Goal: Task Accomplishment & Management: Use online tool/utility

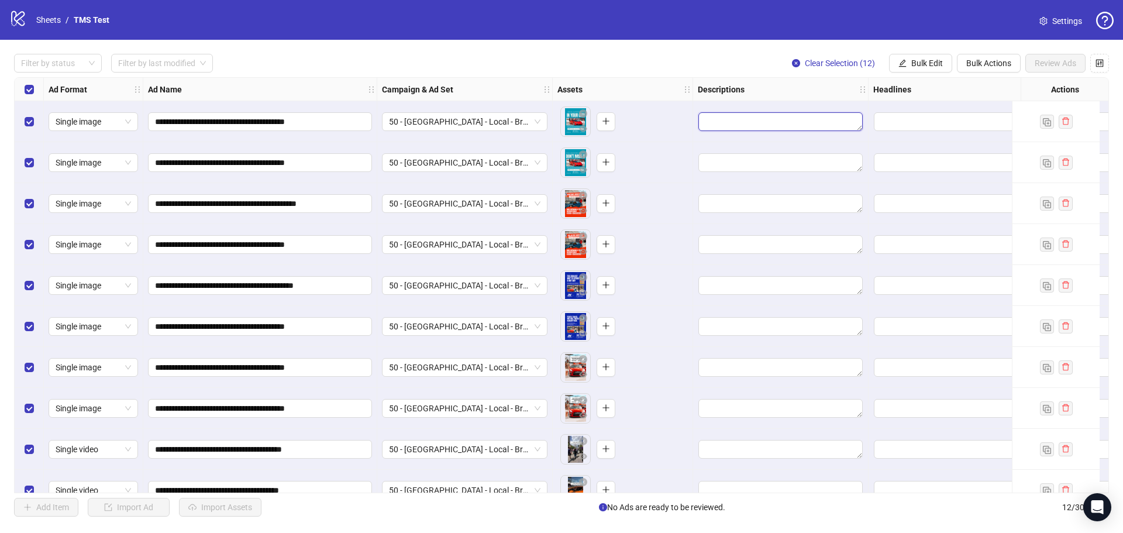
click at [740, 115] on textarea "Edit values" at bounding box center [780, 121] width 164 height 19
click at [741, 119] on textarea "Edit values" at bounding box center [780, 121] width 164 height 19
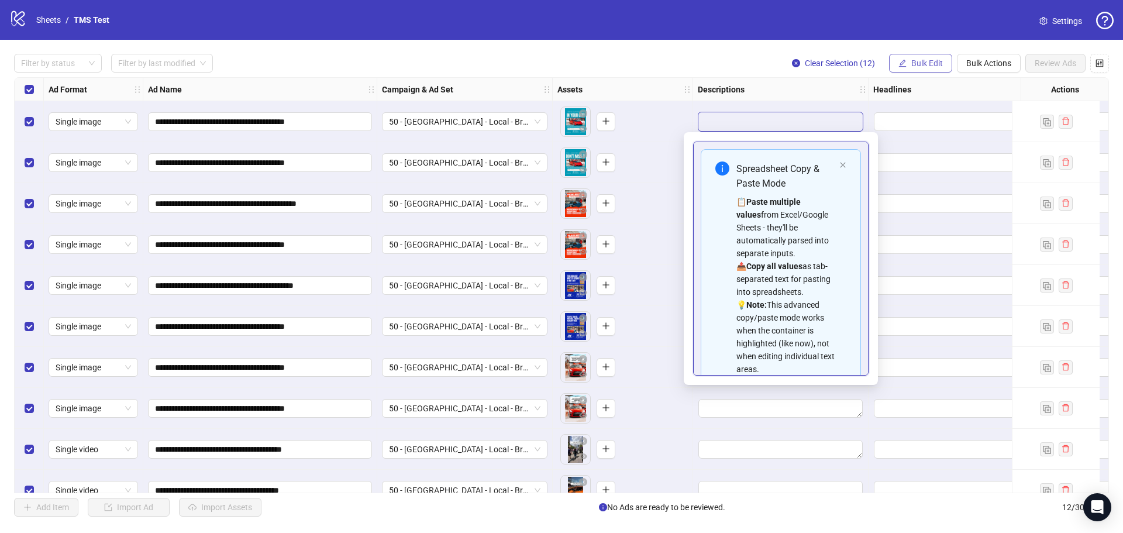
click at [911, 64] on span "Bulk Edit" at bounding box center [927, 62] width 32 height 9
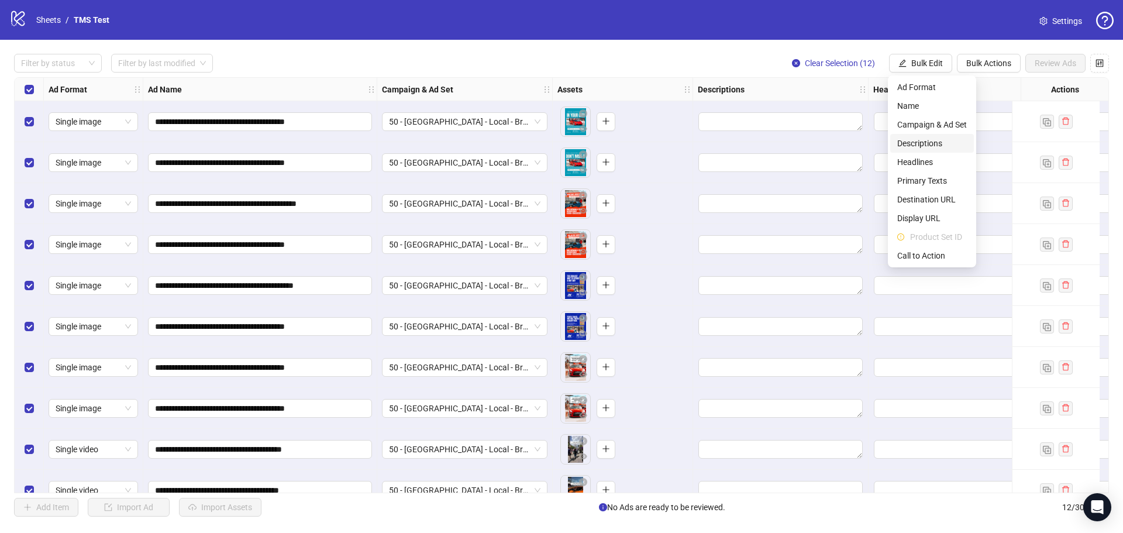
click at [915, 139] on span "Descriptions" at bounding box center [932, 143] width 70 height 13
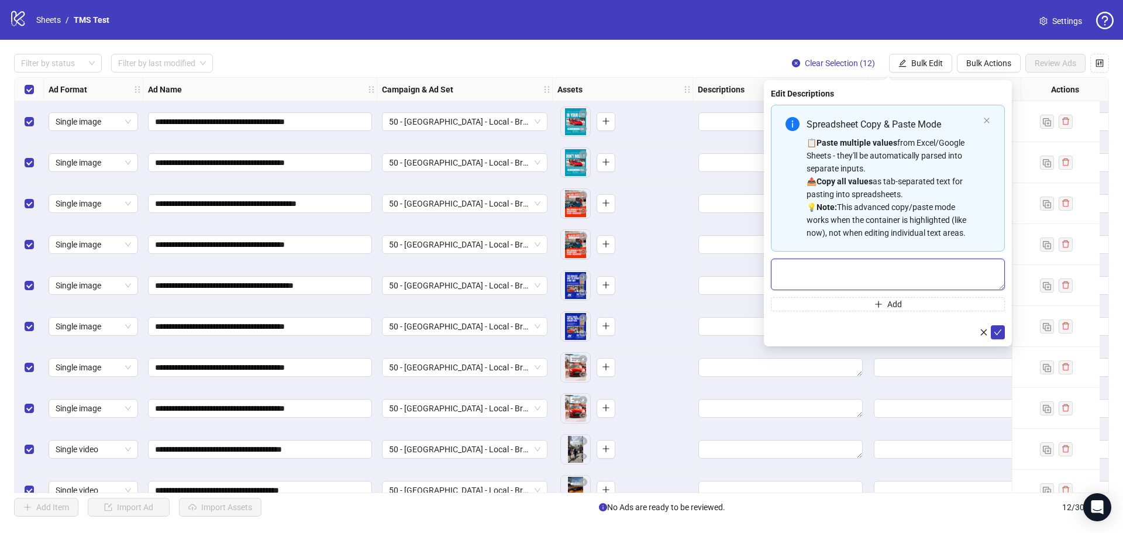
click at [843, 278] on textarea "Multi-text input container - paste or copy values" at bounding box center [888, 274] width 234 height 32
paste textarea "**********"
type textarea "**********"
click at [999, 328] on icon "check" at bounding box center [997, 332] width 8 height 8
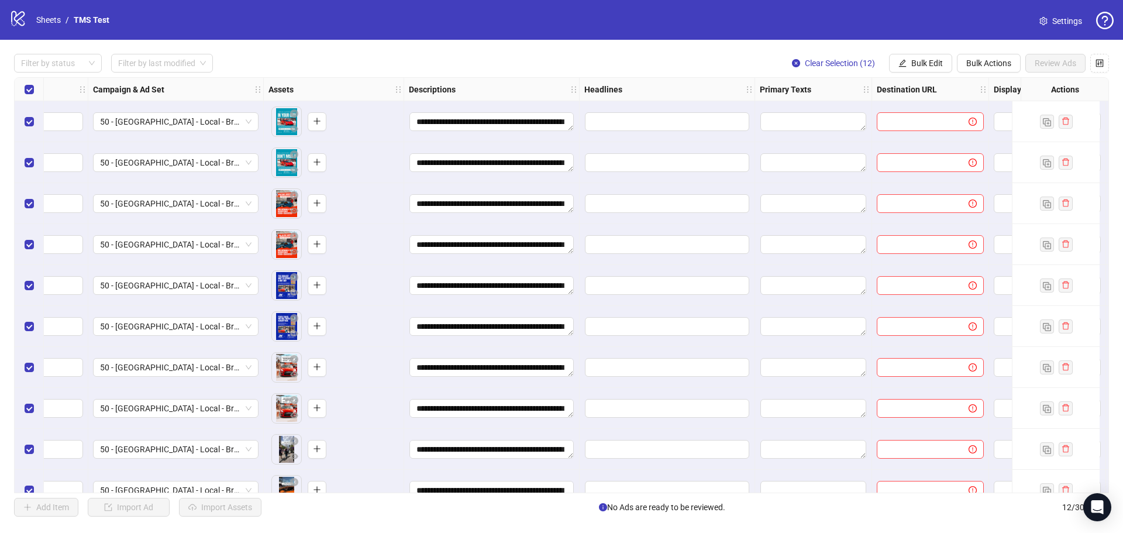
scroll to position [0, 292]
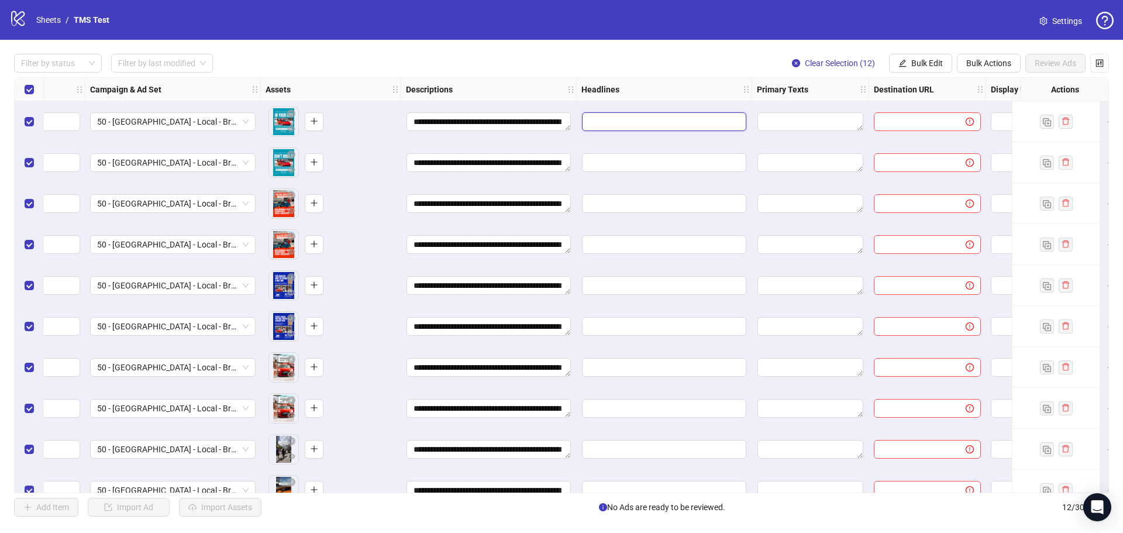
click at [637, 126] on input "Edit values" at bounding box center [664, 121] width 164 height 19
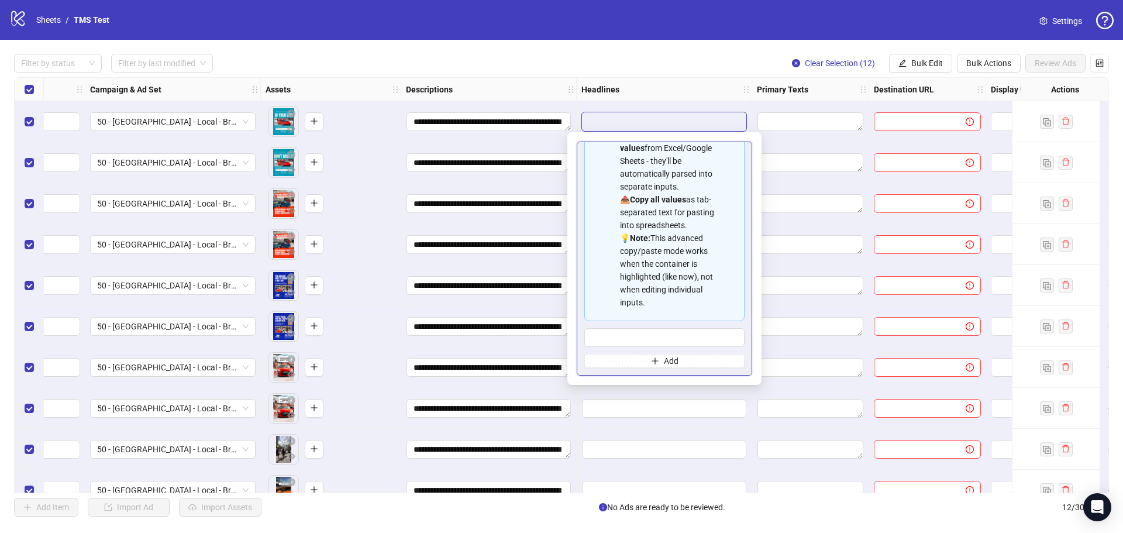
scroll to position [92, 0]
click at [668, 272] on div "📋 Paste multiple values from Excel/Google Sheets - they'll be automatically par…" at bounding box center [669, 219] width 98 height 180
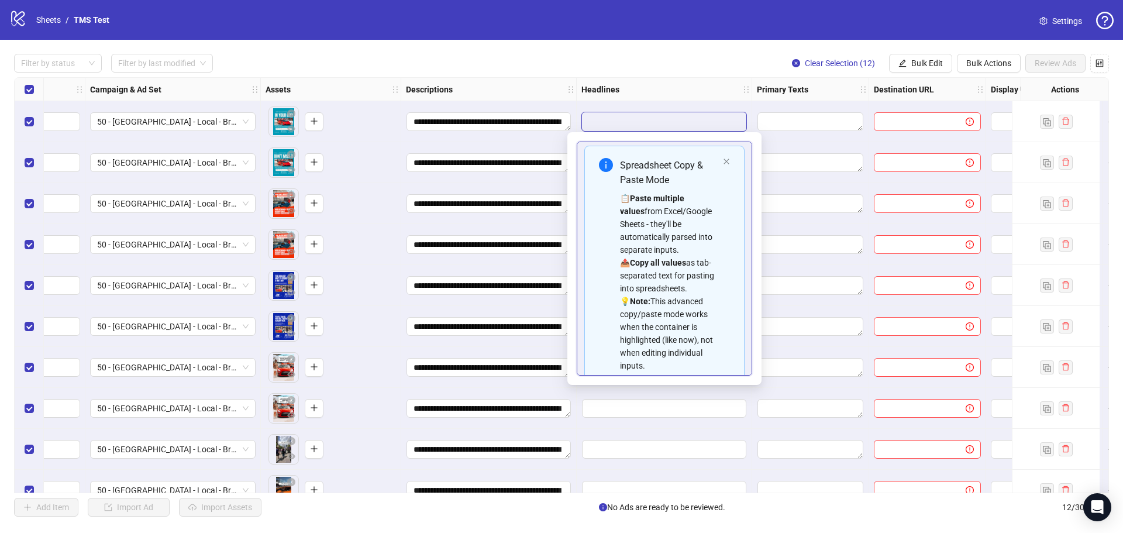
scroll to position [0, 0]
click at [664, 218] on div "📋 Paste multiple values from Excel/Google Sheets - they'll be automatically par…" at bounding box center [669, 285] width 98 height 180
click at [641, 200] on strong "Paste multiple values" at bounding box center [652, 208] width 64 height 22
click at [606, 171] on icon "info-circle" at bounding box center [606, 168] width 14 height 14
click at [605, 163] on icon "info-circle" at bounding box center [606, 168] width 14 height 14
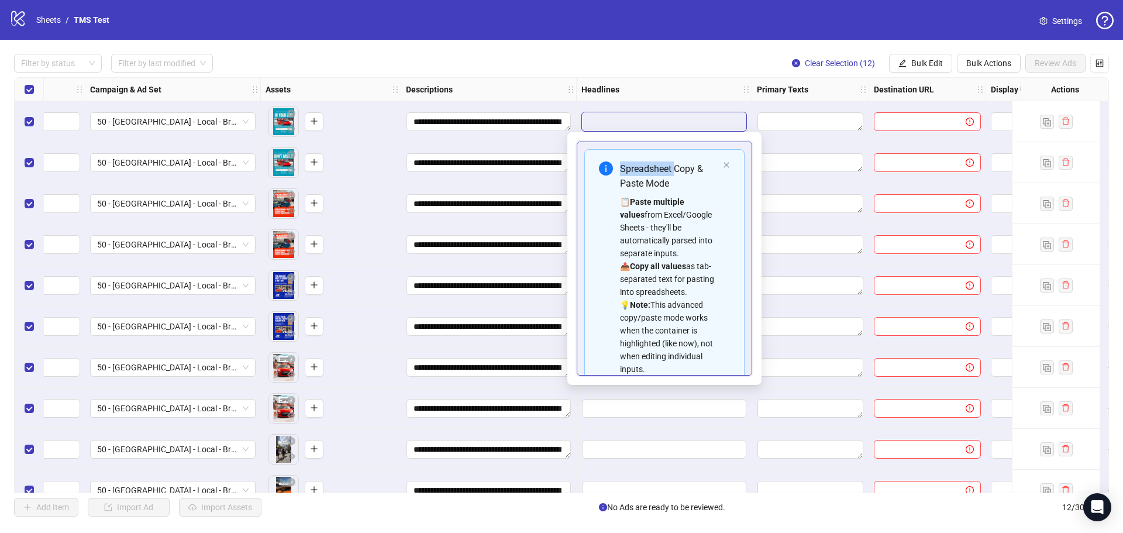
click at [605, 163] on icon "info-circle" at bounding box center [606, 168] width 14 height 14
click at [605, 164] on icon "info-circle" at bounding box center [606, 168] width 14 height 14
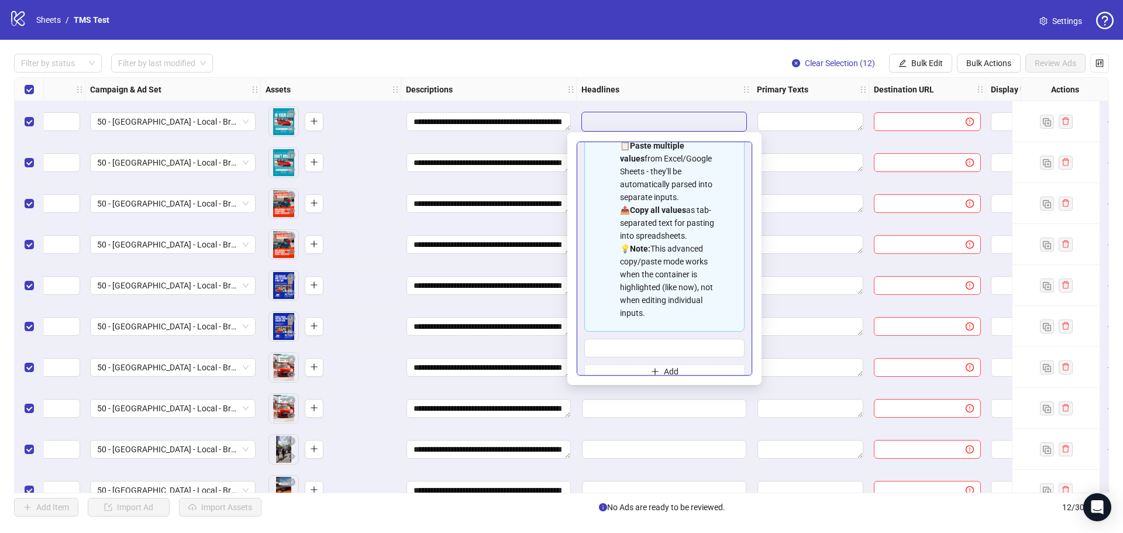
scroll to position [58, 0]
click at [755, 122] on div at bounding box center [810, 121] width 117 height 41
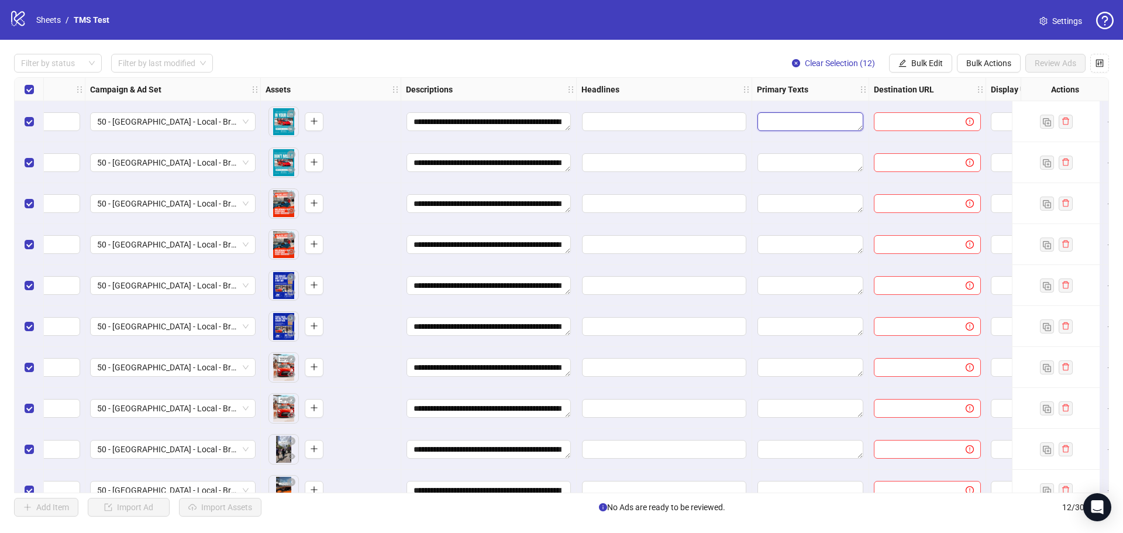
click at [772, 121] on textarea "Edit values" at bounding box center [810, 121] width 106 height 19
click at [671, 123] on input "Edit values" at bounding box center [664, 121] width 164 height 19
click at [789, 125] on textarea "Edit values" at bounding box center [810, 121] width 106 height 19
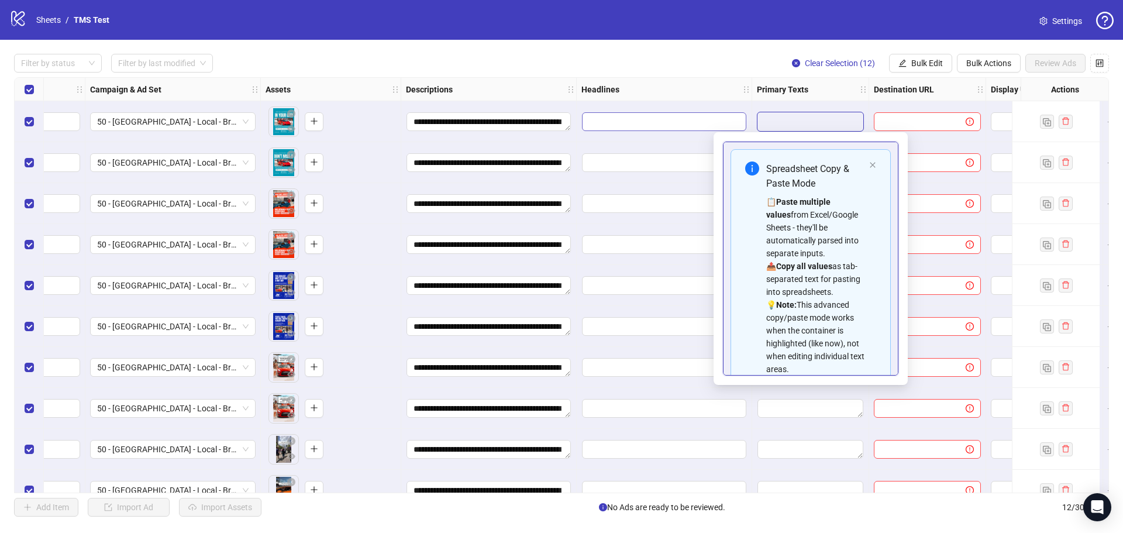
click at [695, 123] on input "Edit values" at bounding box center [664, 121] width 164 height 19
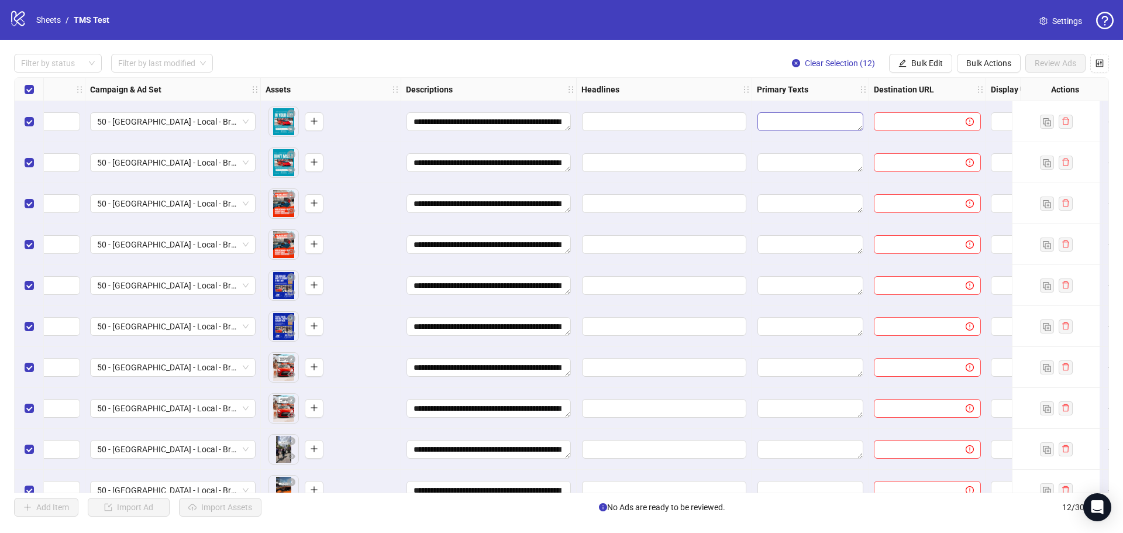
click at [805, 122] on textarea "Edit values" at bounding box center [810, 121] width 106 height 19
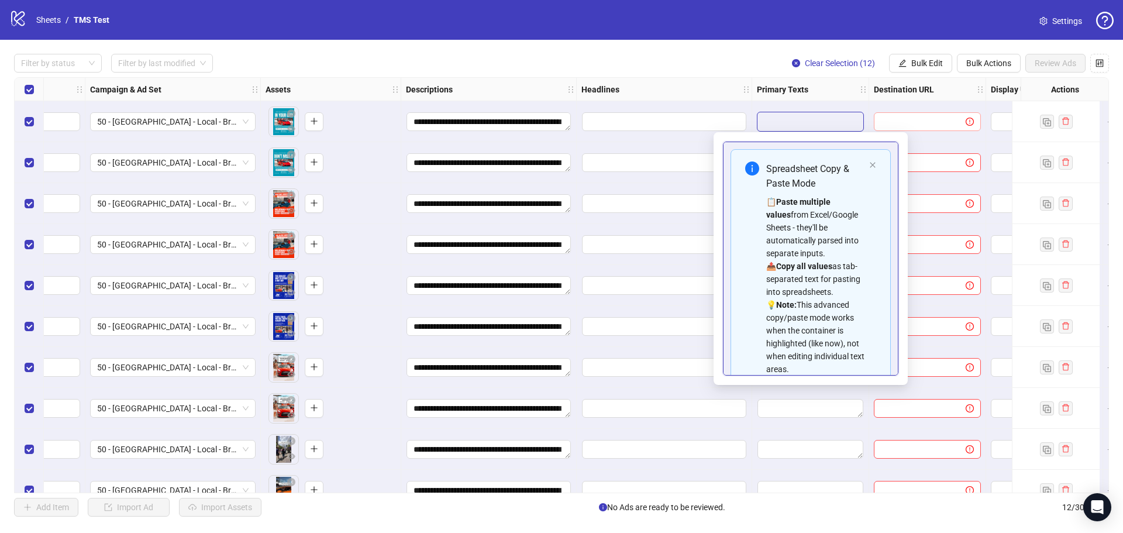
click at [912, 119] on input "text" at bounding box center [915, 121] width 68 height 13
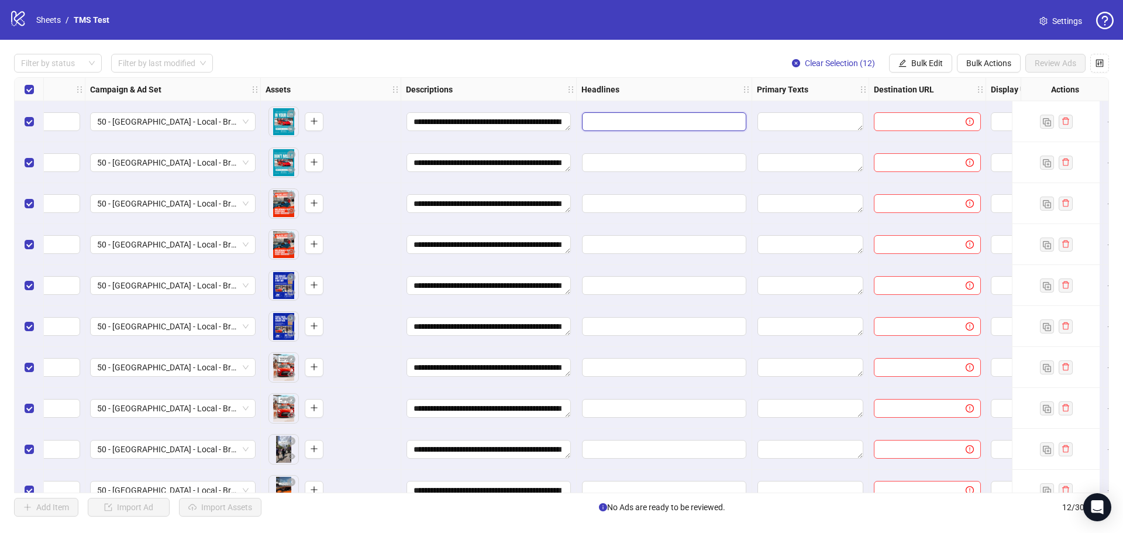
click at [686, 120] on input "Edit values" at bounding box center [664, 121] width 164 height 19
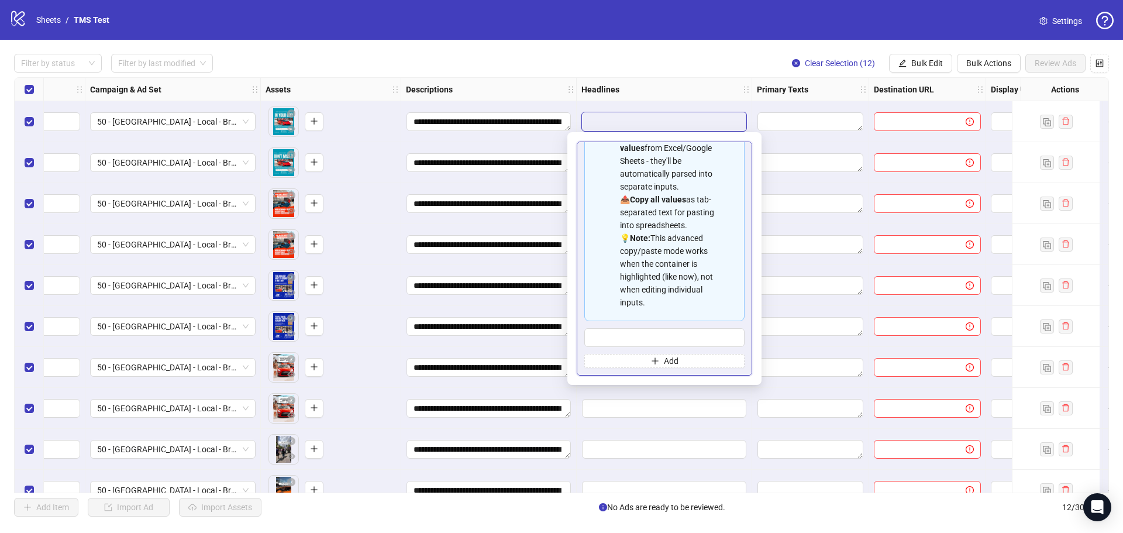
scroll to position [92, 0]
click at [803, 123] on textarea "Edit values" at bounding box center [810, 121] width 106 height 19
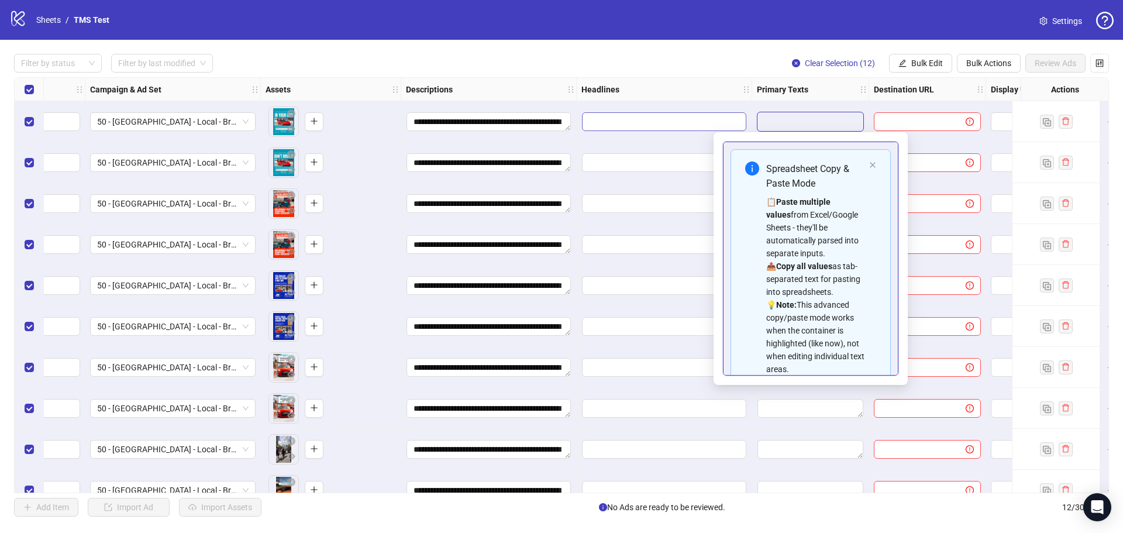
click at [722, 123] on input "Edit values" at bounding box center [664, 121] width 164 height 19
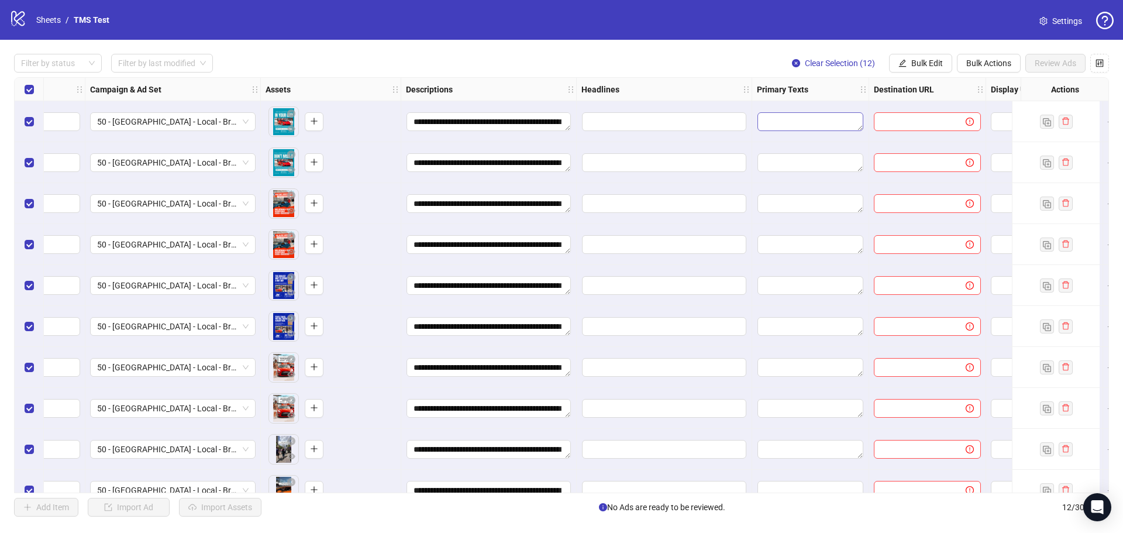
click at [762, 124] on textarea "Edit values" at bounding box center [810, 121] width 106 height 19
drag, startPoint x: 656, startPoint y: 121, endPoint x: 744, endPoint y: 185, distance: 108.8
click at [744, 78] on div "**********" at bounding box center [559, 78] width 1672 height 0
drag, startPoint x: 599, startPoint y: 120, endPoint x: 713, endPoint y: 193, distance: 135.1
click at [724, 78] on div "**********" at bounding box center [559, 78] width 1672 height 0
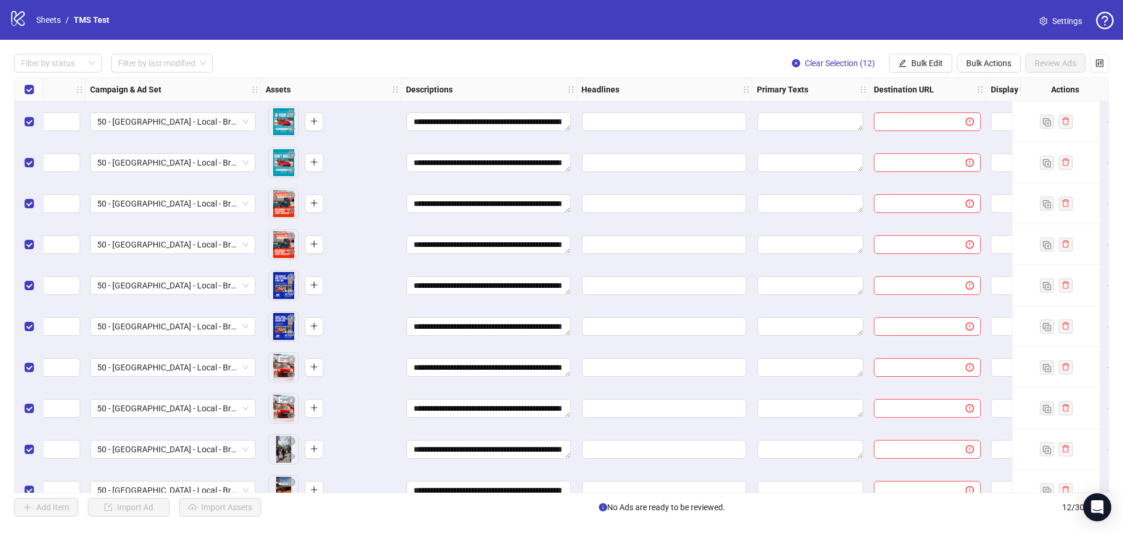
drag, startPoint x: 590, startPoint y: 93, endPoint x: 656, endPoint y: 153, distance: 89.0
click at [656, 153] on div "**********" at bounding box center [574, 335] width 1702 height 515
click at [639, 118] on input "Edit values" at bounding box center [664, 121] width 164 height 19
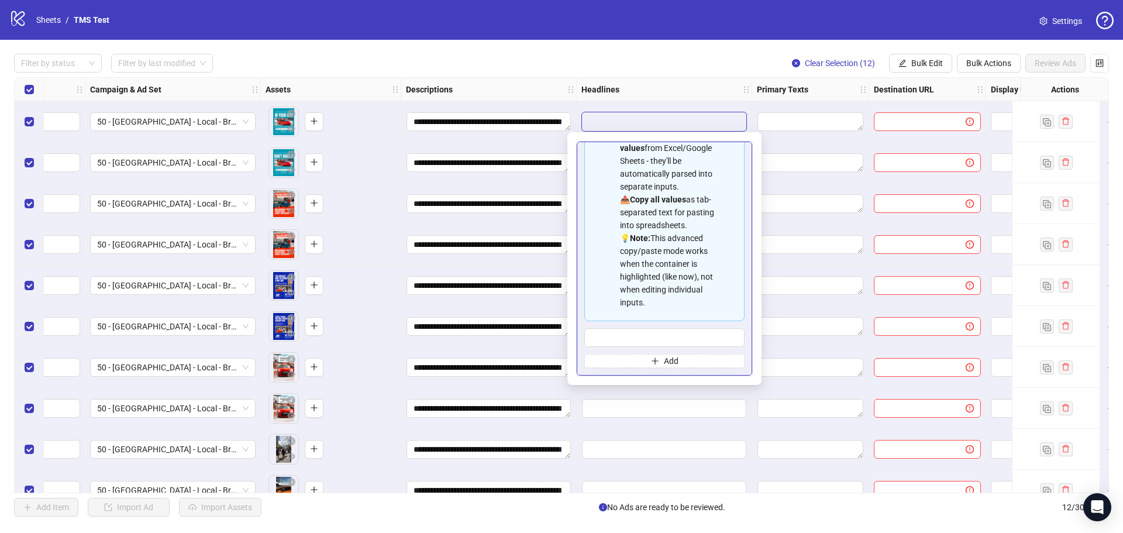
click at [640, 154] on div "📋 Paste multiple values from Excel/Google Sheets - they'll be automatically par…" at bounding box center [669, 219] width 98 height 180
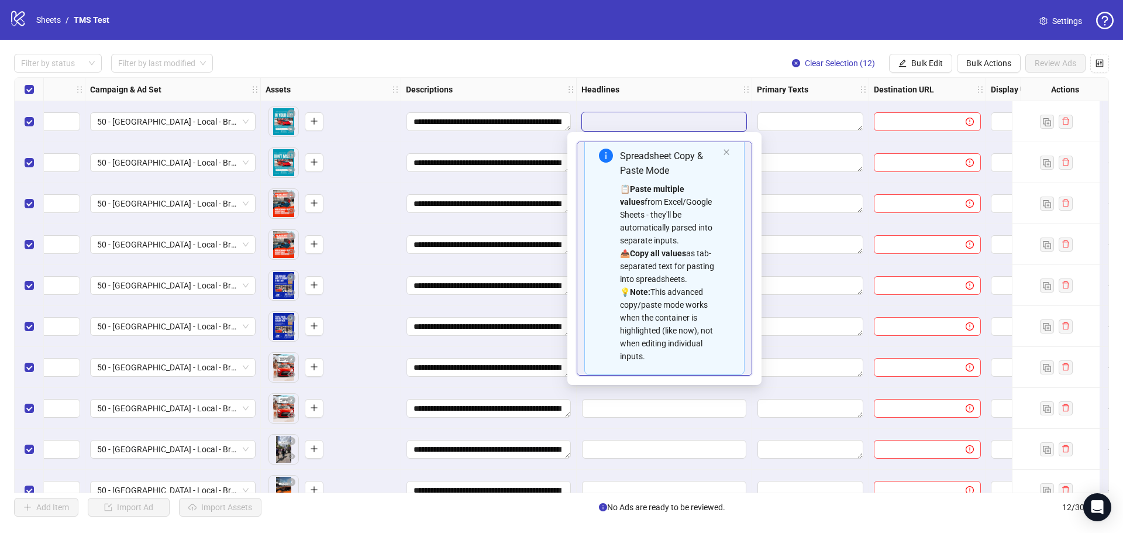
scroll to position [0, 0]
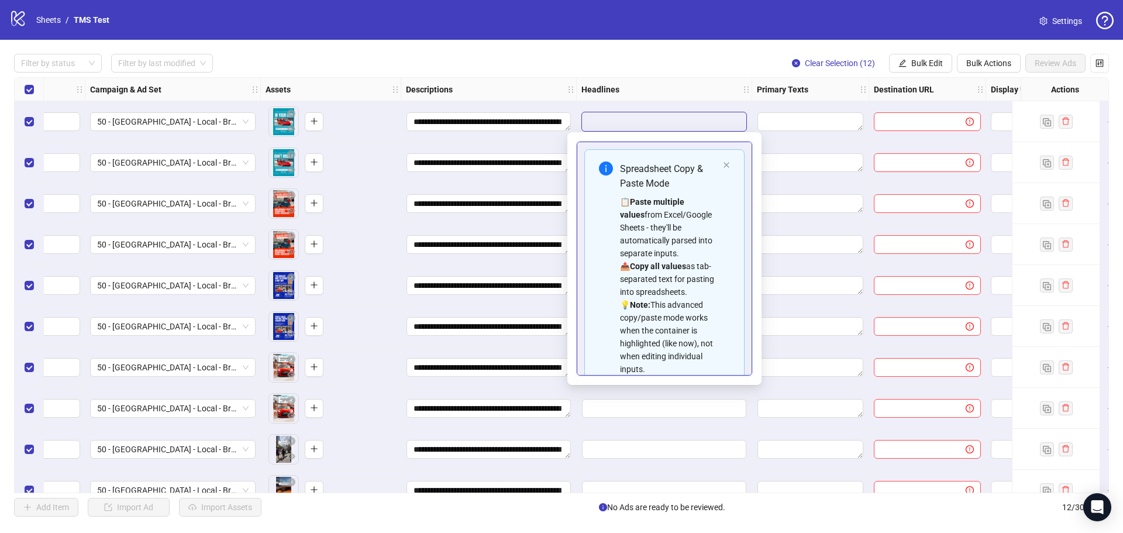
click at [606, 133] on body "**********" at bounding box center [561, 266] width 1123 height 533
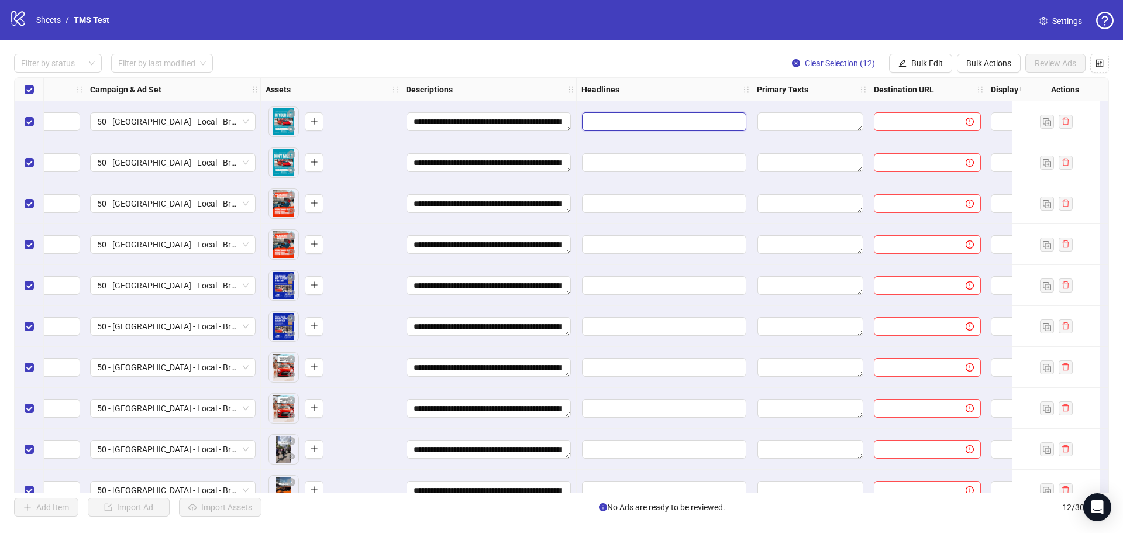
click at [614, 131] on input "Edit values" at bounding box center [664, 121] width 164 height 19
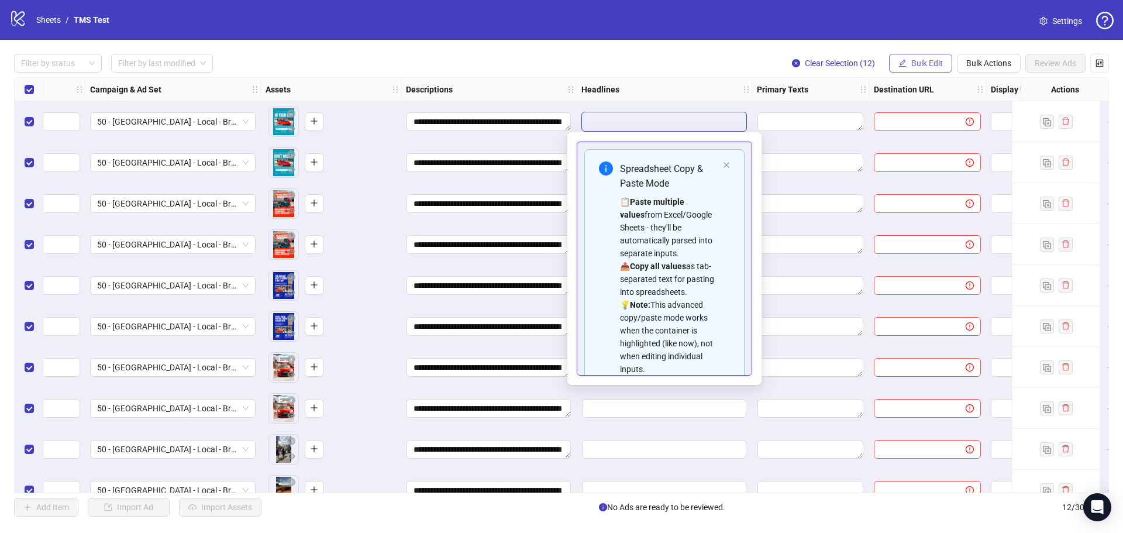
click at [923, 68] on span "Bulk Edit" at bounding box center [927, 62] width 32 height 9
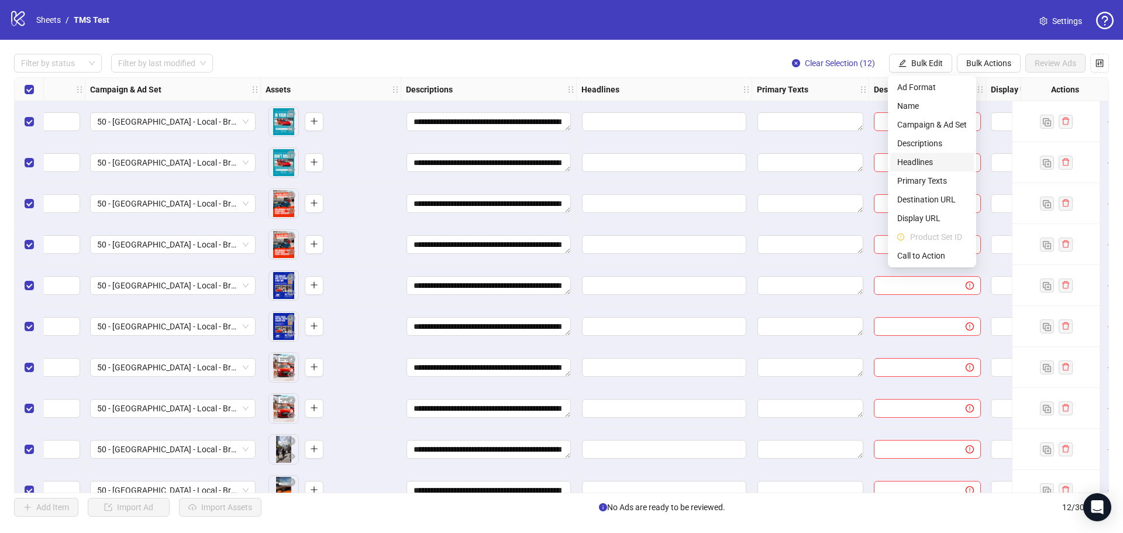
click at [904, 160] on span "Headlines" at bounding box center [932, 162] width 70 height 13
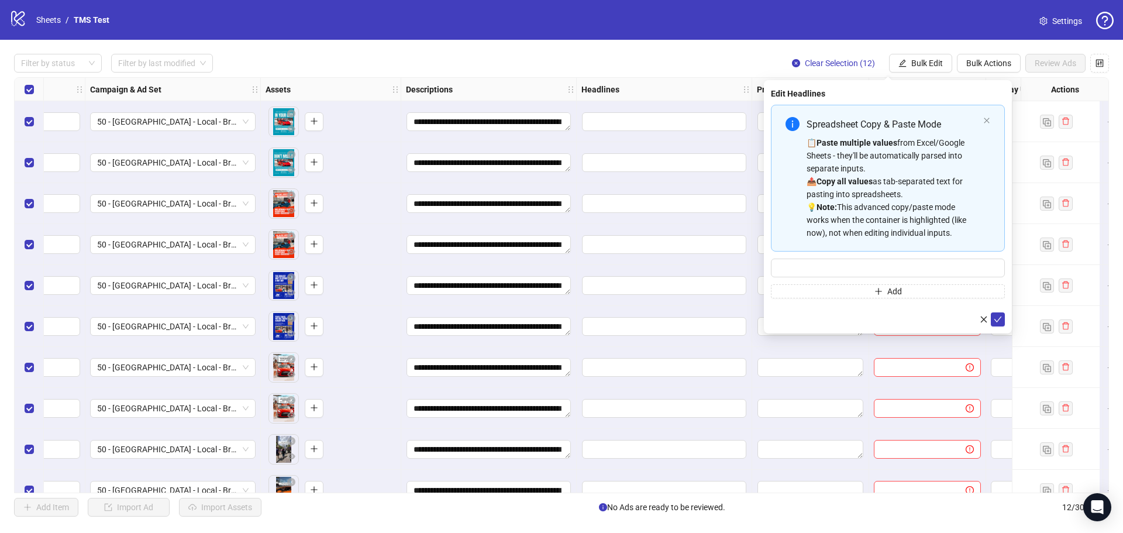
click at [869, 256] on div "Spreadsheet Copy & Paste Mode 📋 Paste multiple values from Excel/Google Sheets …" at bounding box center [888, 202] width 234 height 194
click at [867, 265] on input "Multi-input container - paste or copy values" at bounding box center [888, 267] width 234 height 19
type input "**********"
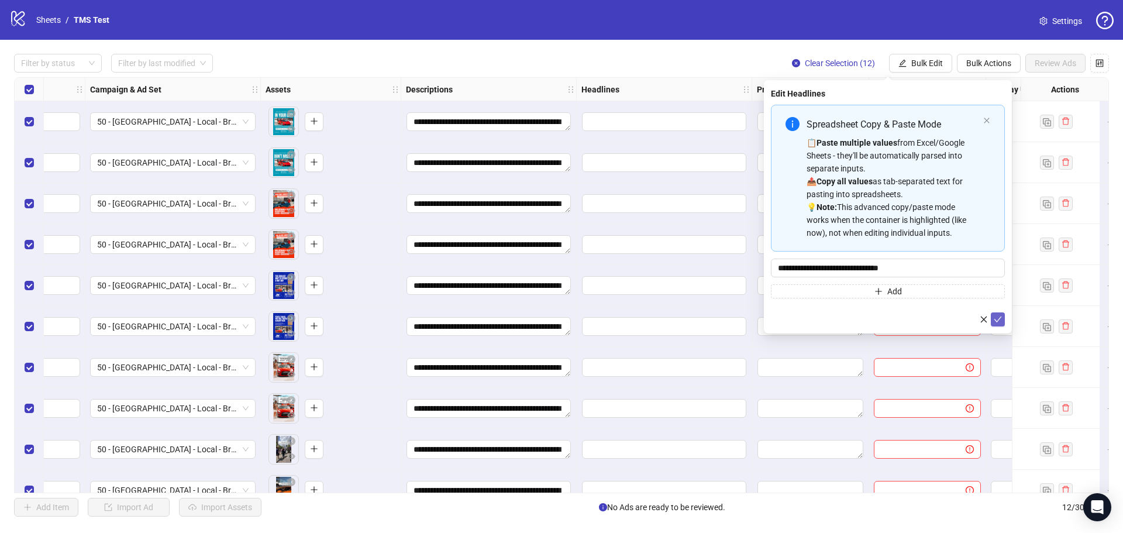
click at [996, 317] on icon "check" at bounding box center [997, 319] width 8 height 8
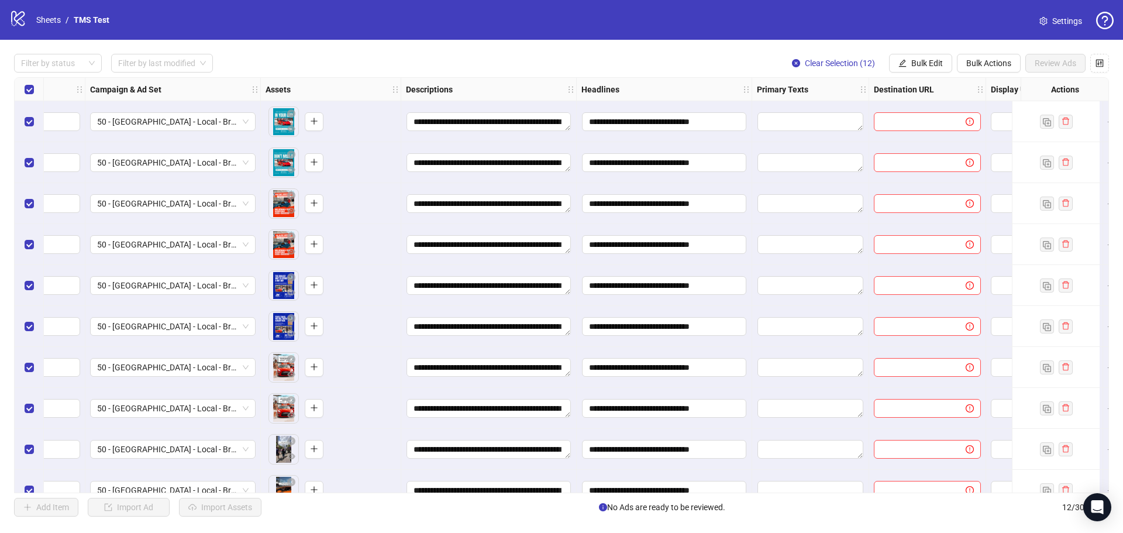
click at [820, 133] on div at bounding box center [810, 121] width 117 height 41
click at [820, 126] on textarea "Edit values" at bounding box center [810, 121] width 106 height 19
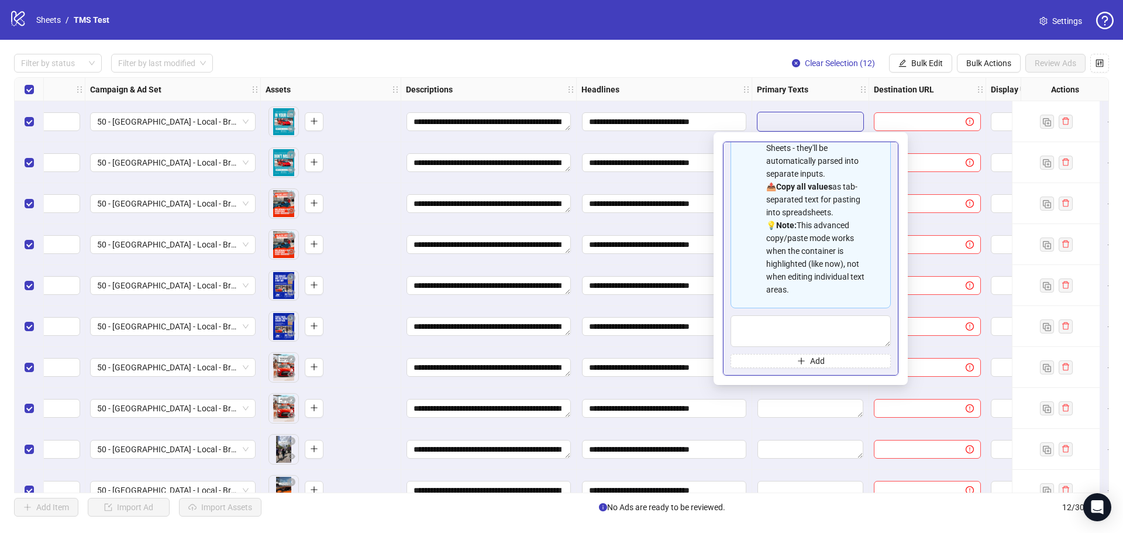
scroll to position [105, 0]
click at [827, 328] on textarea "Multi-text input container - paste or copy values" at bounding box center [810, 331] width 160 height 32
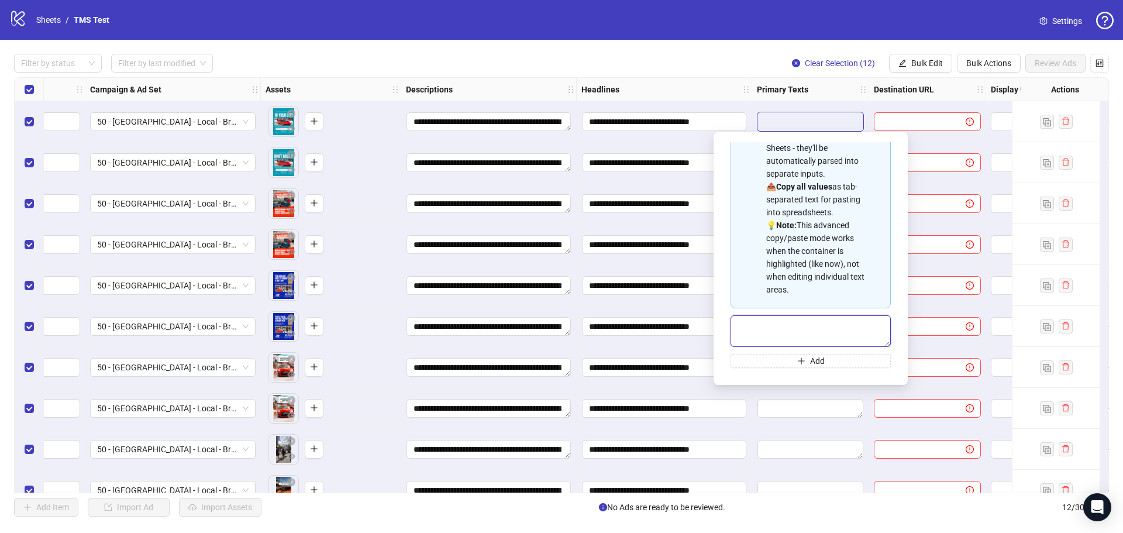
click at [772, 322] on textarea "Multi-text input container - paste or copy values" at bounding box center [810, 331] width 160 height 32
paste textarea "**********"
click at [737, 324] on textarea "**********" at bounding box center [805, 331] width 151 height 32
type textarea "**********"
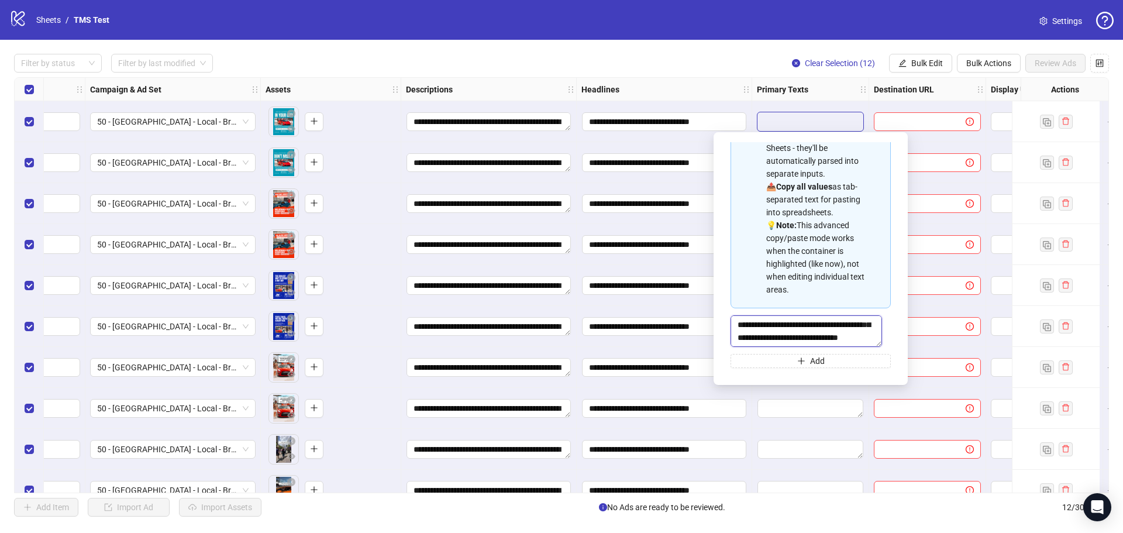
scroll to position [90, 0]
click at [806, 332] on textarea "**********" at bounding box center [805, 331] width 151 height 32
click at [925, 62] on span "Bulk Edit" at bounding box center [927, 62] width 32 height 9
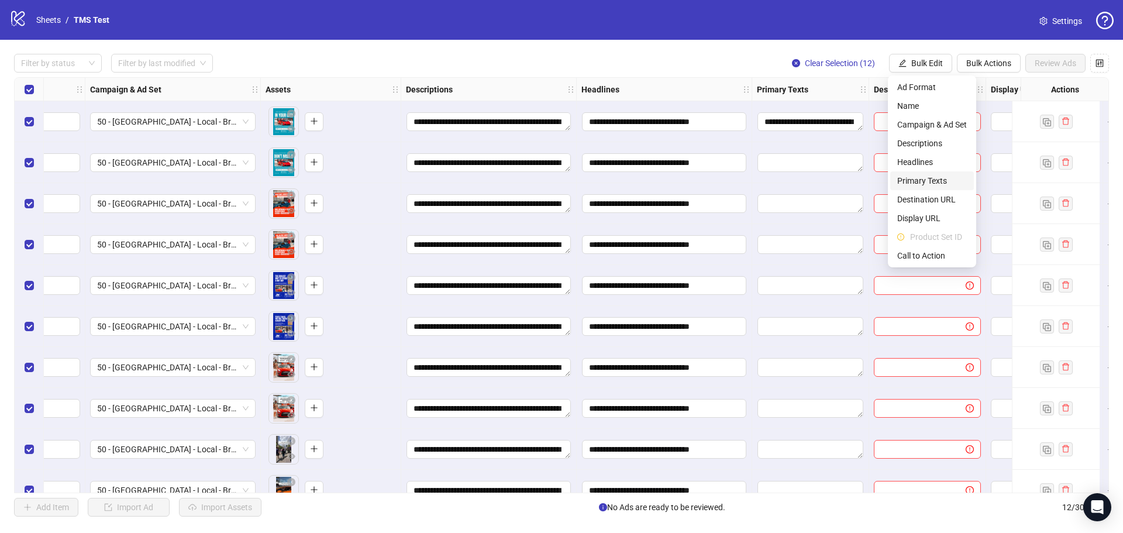
click at [929, 178] on span "Primary Texts" at bounding box center [932, 180] width 70 height 13
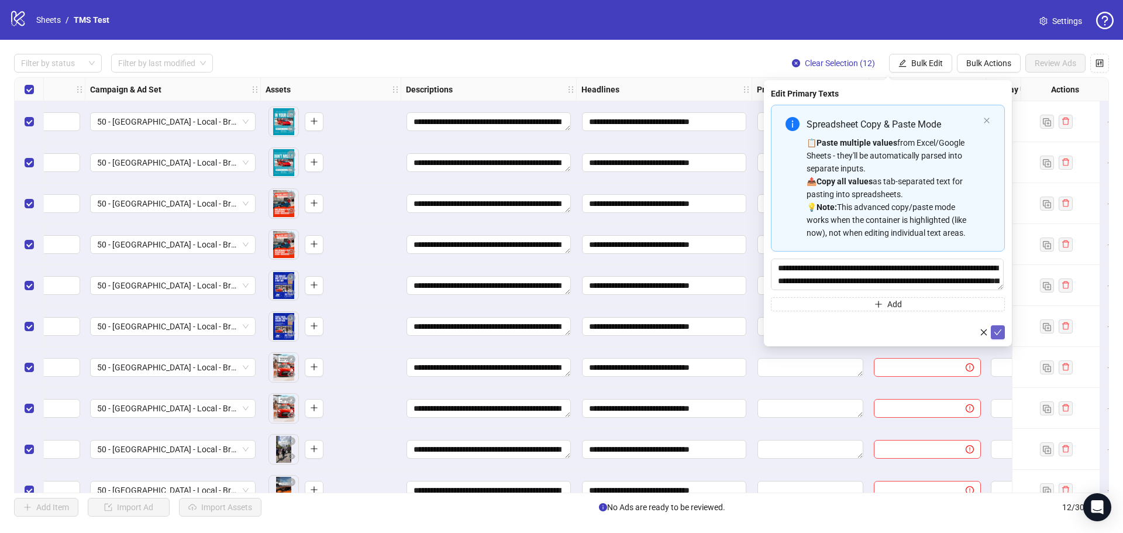
click at [1002, 334] on button "submit" at bounding box center [998, 332] width 14 height 14
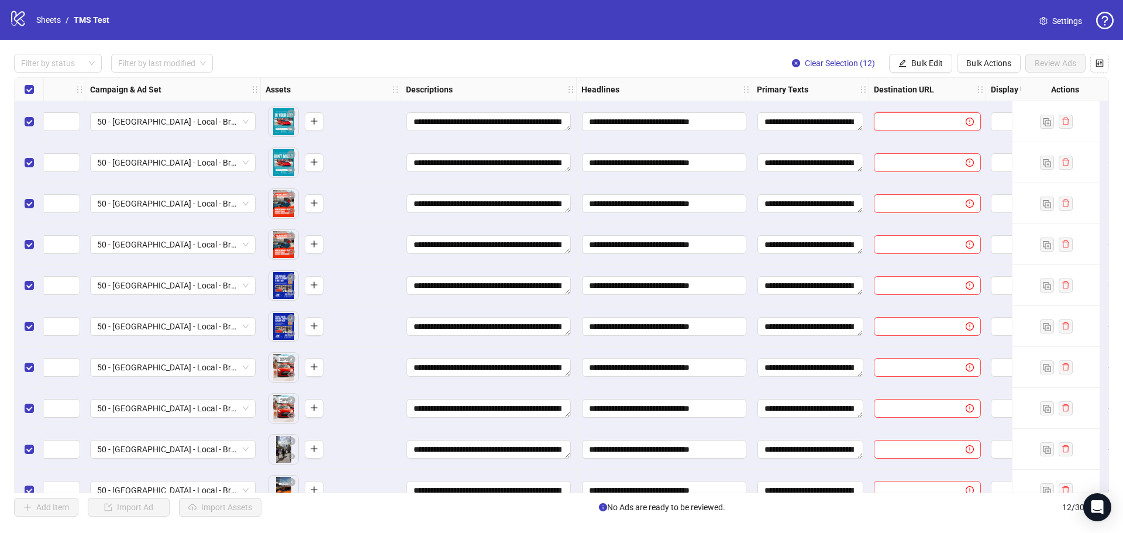
click at [896, 127] on input "text" at bounding box center [915, 121] width 68 height 13
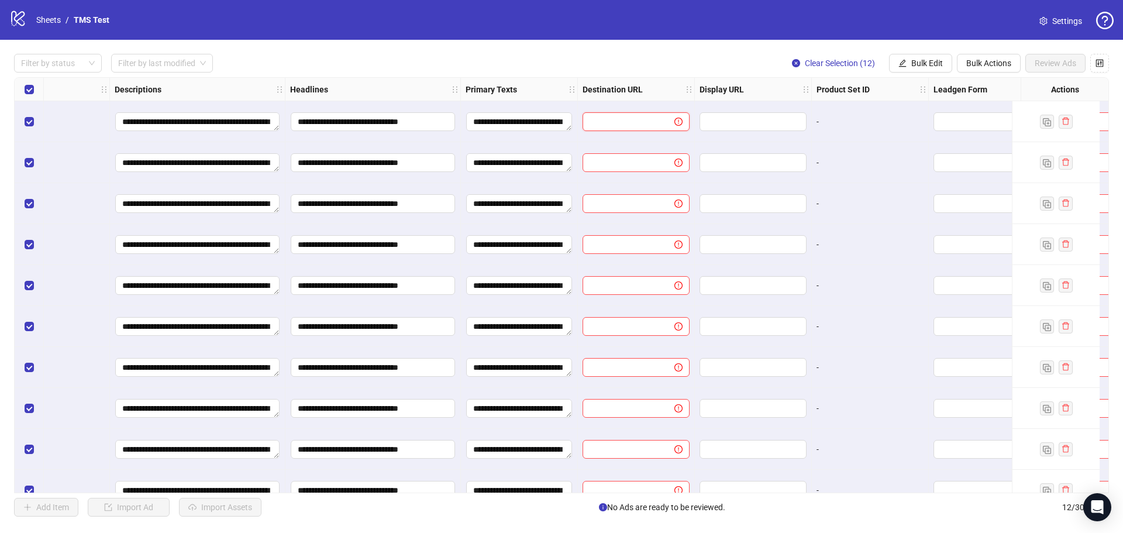
scroll to position [0, 584]
click at [919, 64] on span "Bulk Edit" at bounding box center [927, 62] width 32 height 9
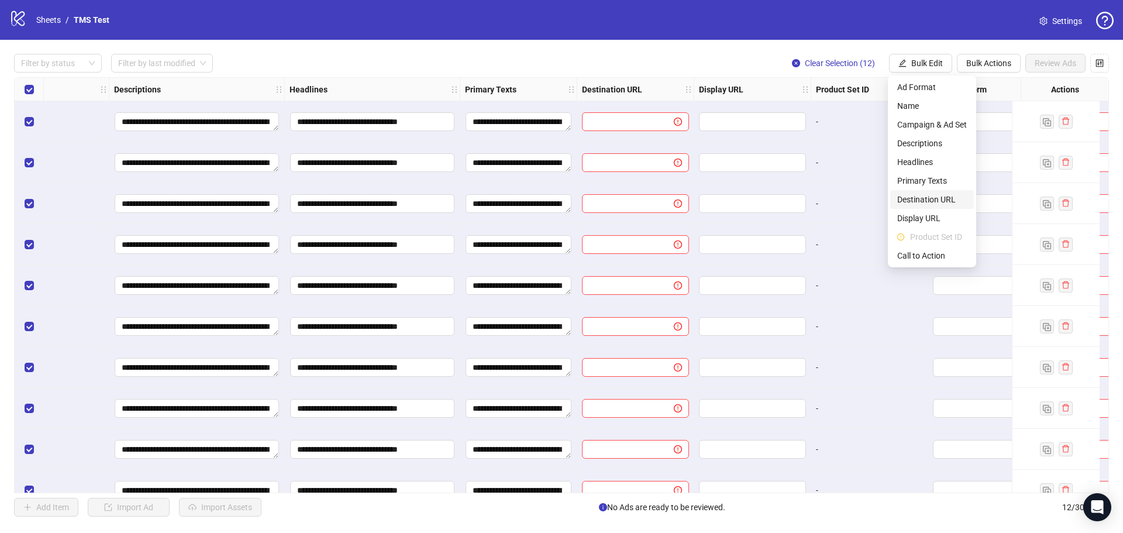
click at [933, 199] on span "Destination URL" at bounding box center [932, 199] width 70 height 13
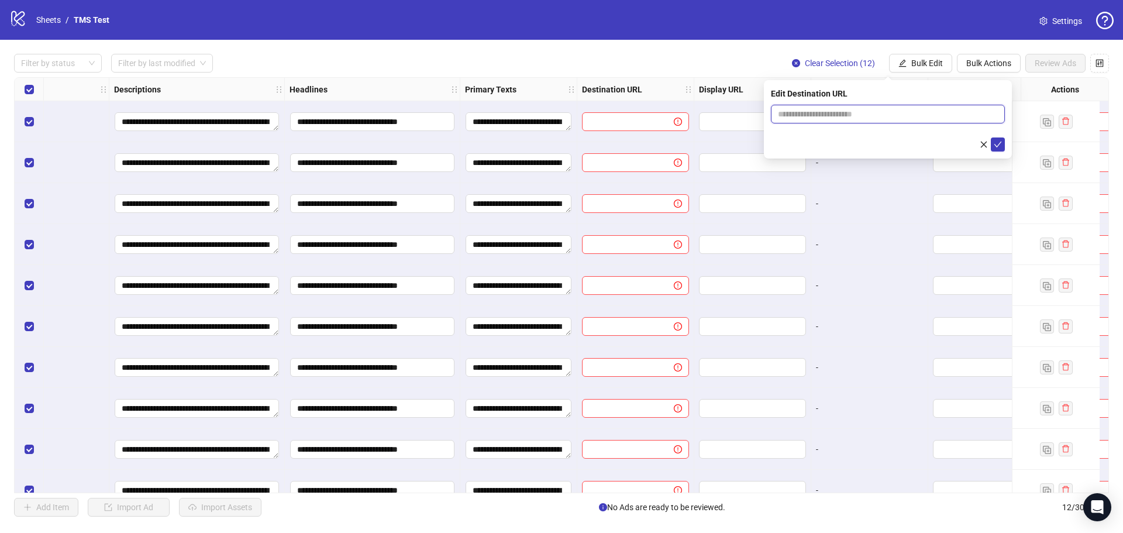
click at [837, 113] on input "text" at bounding box center [883, 114] width 210 height 13
paste input "**********"
type input "**********"
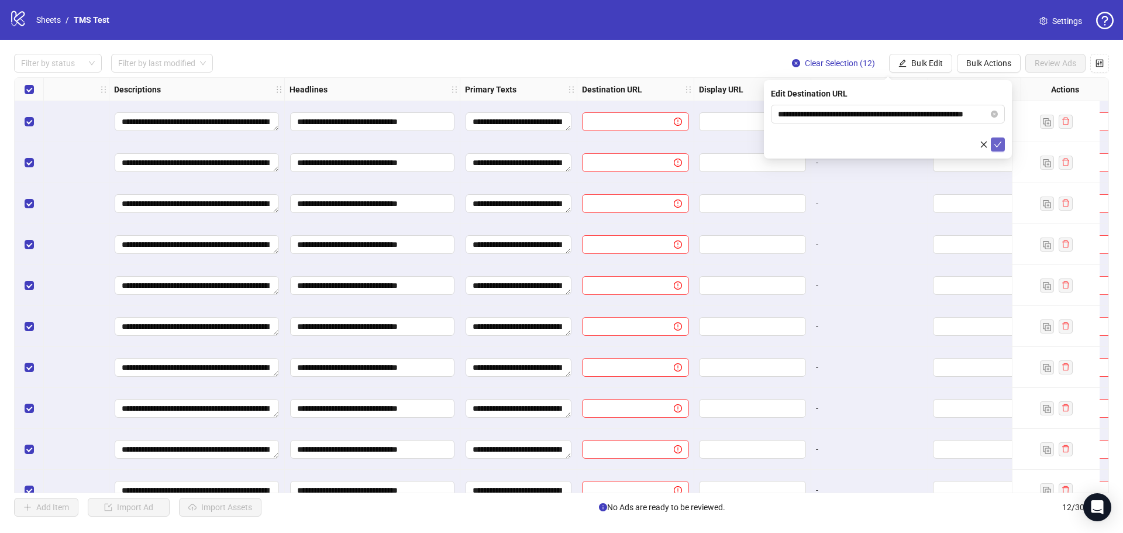
click at [1000, 146] on icon "check" at bounding box center [997, 144] width 8 height 8
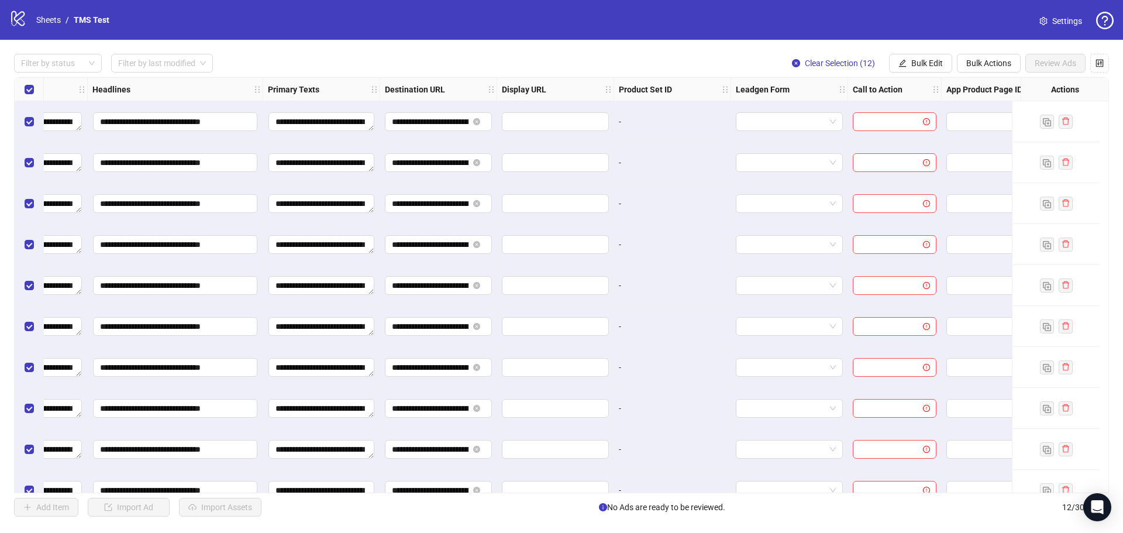
scroll to position [0, 827]
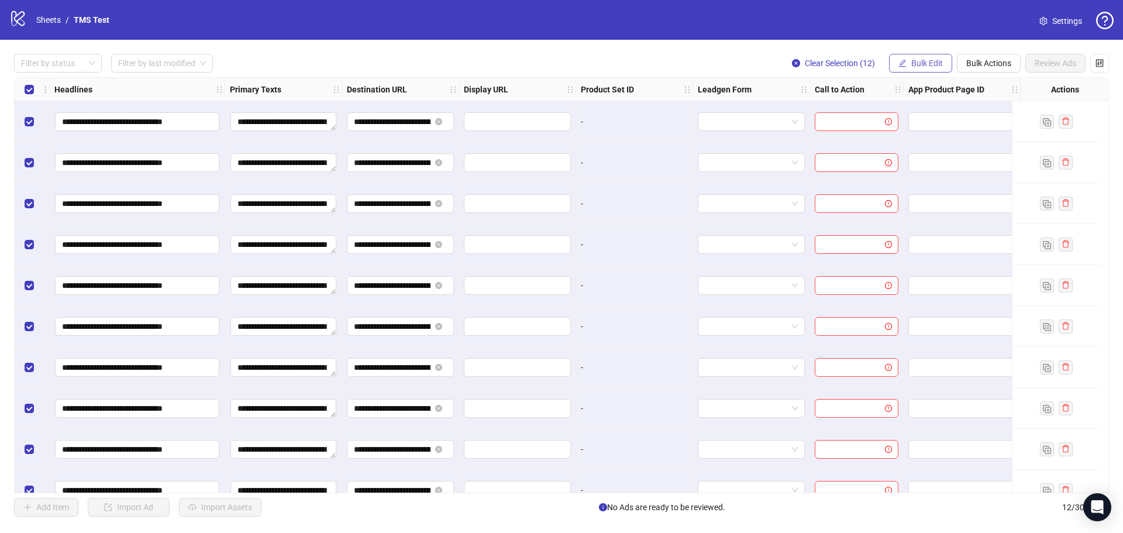
click at [914, 60] on span "Bulk Edit" at bounding box center [927, 62] width 32 height 9
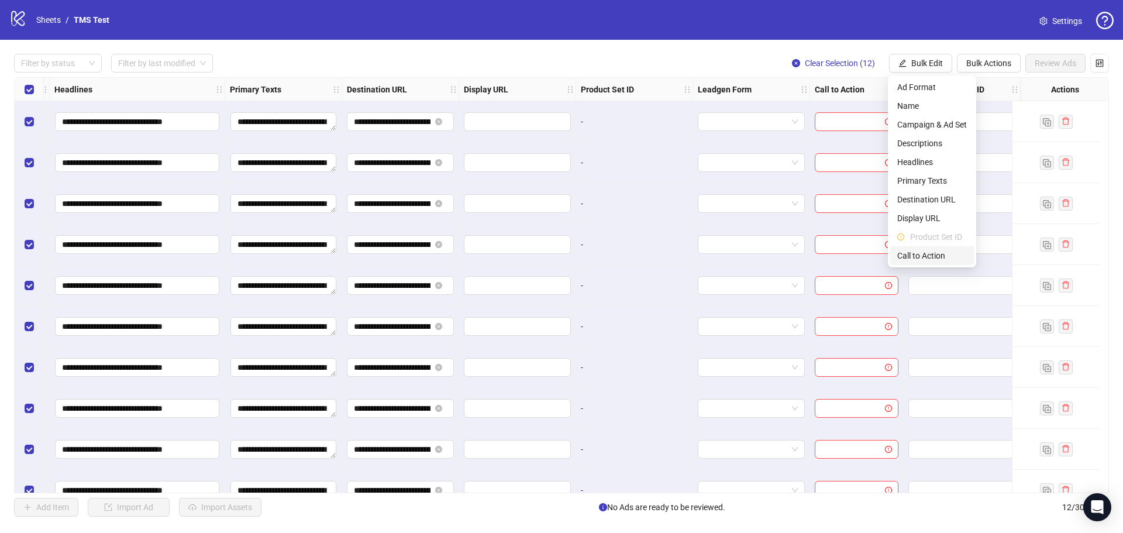
click at [919, 258] on span "Call to Action" at bounding box center [932, 255] width 70 height 13
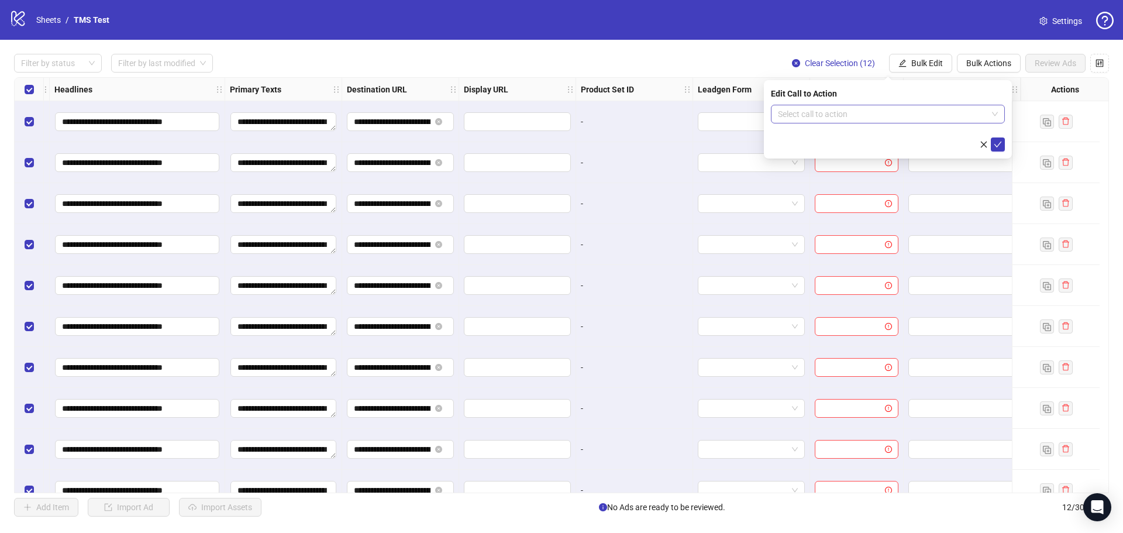
click at [826, 114] on input "search" at bounding box center [882, 114] width 209 height 18
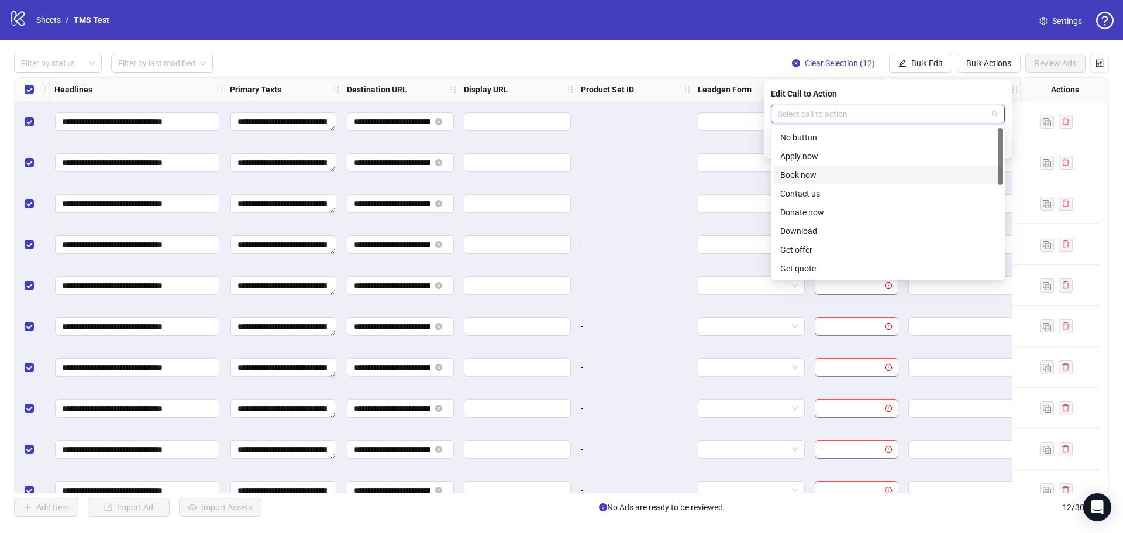
click at [819, 173] on div "Book now" at bounding box center [887, 174] width 215 height 13
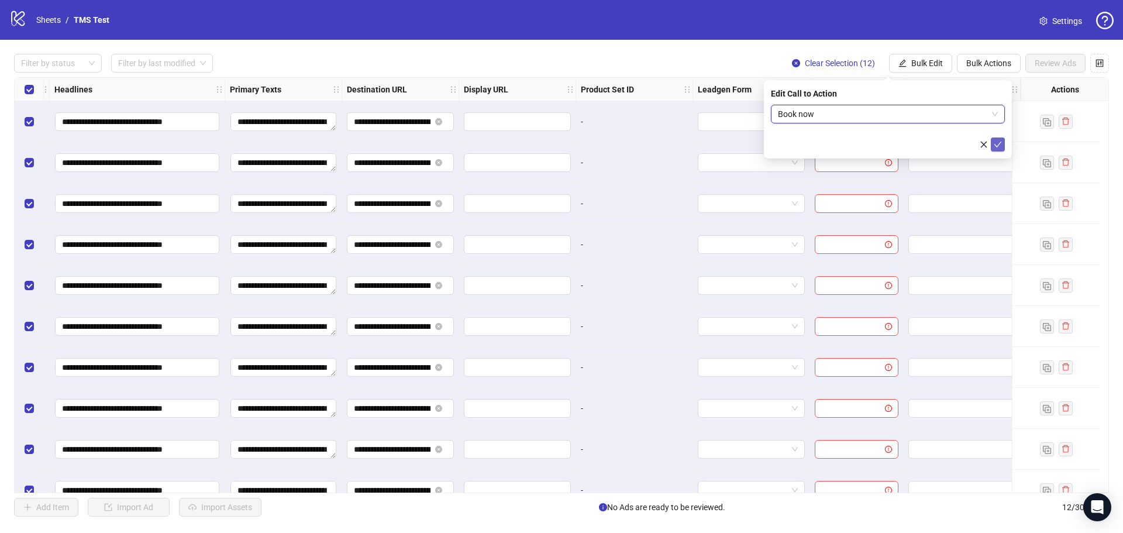
click at [997, 144] on icon "check" at bounding box center [997, 144] width 8 height 8
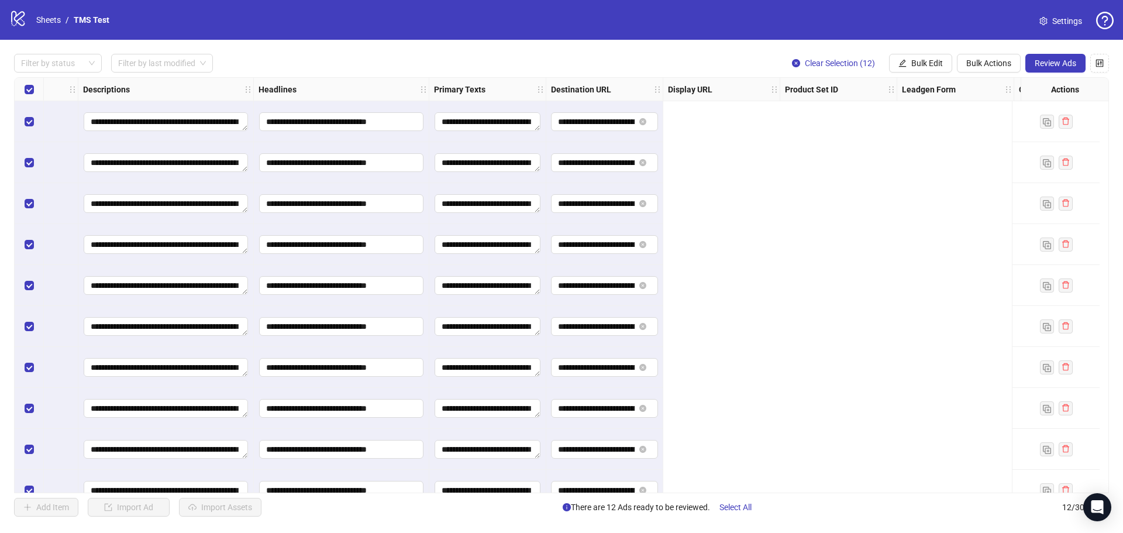
scroll to position [0, 0]
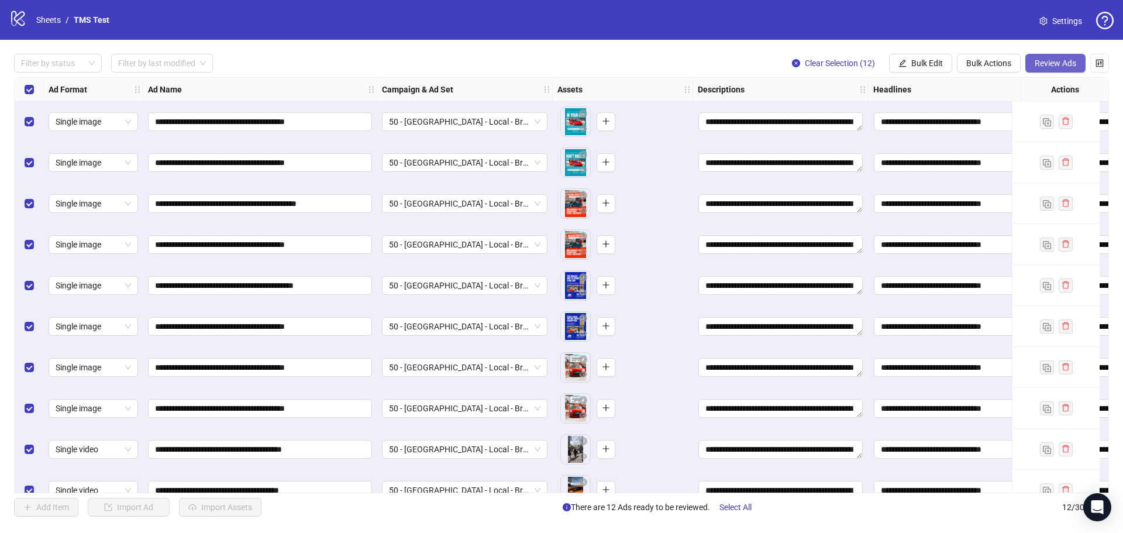
click at [1058, 65] on span "Review Ads" at bounding box center [1055, 62] width 42 height 9
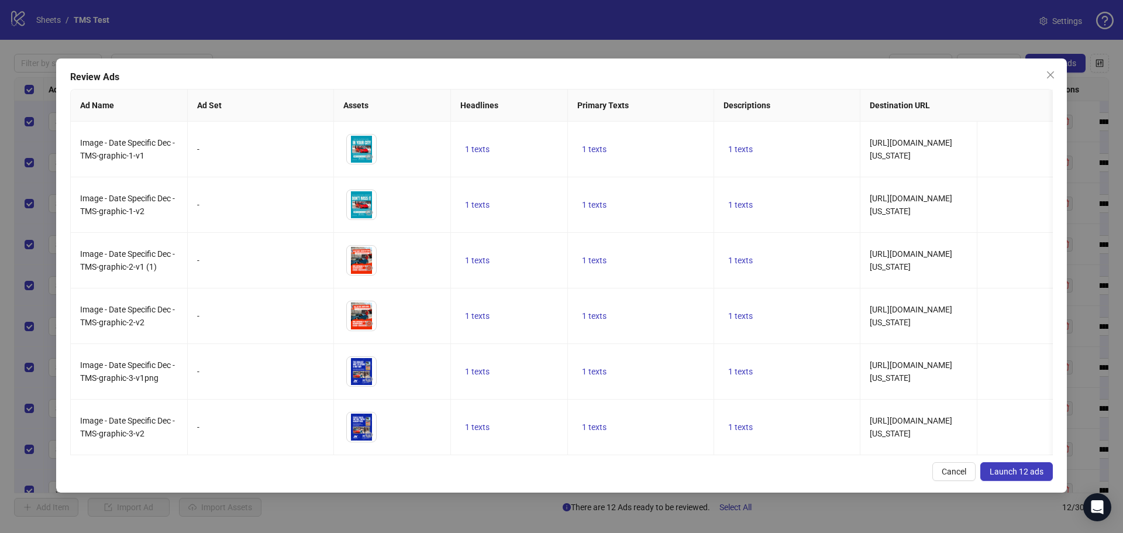
click at [1000, 471] on span "Launch 12 ads" at bounding box center [1016, 471] width 54 height 9
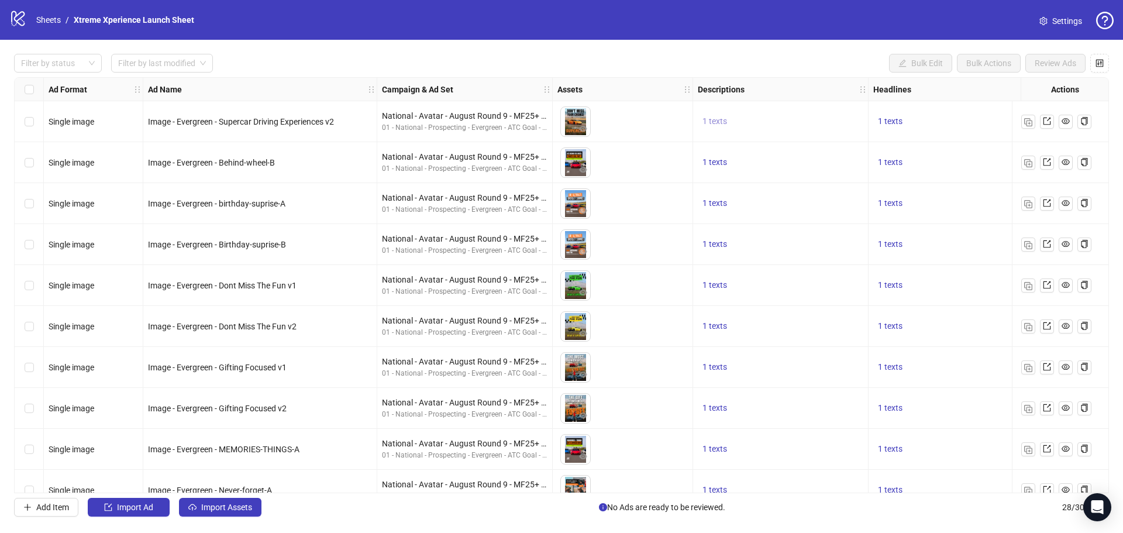
click at [717, 118] on span "1 texts" at bounding box center [714, 120] width 25 height 9
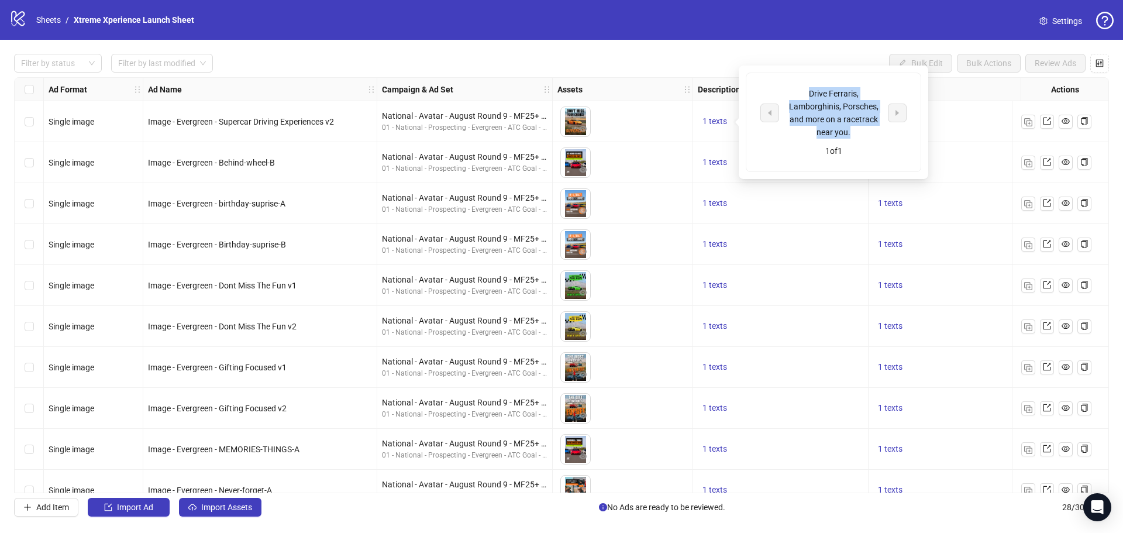
drag, startPoint x: 858, startPoint y: 133, endPoint x: 810, endPoint y: 89, distance: 65.8
click at [810, 89] on div "Drive Ferraris, Lamborghinis, Porsches, and more on a racetrack near you." at bounding box center [833, 112] width 97 height 51
copy div "Drive Ferraris, Lamborghinis, Porsches, and more on a racetrack near you."
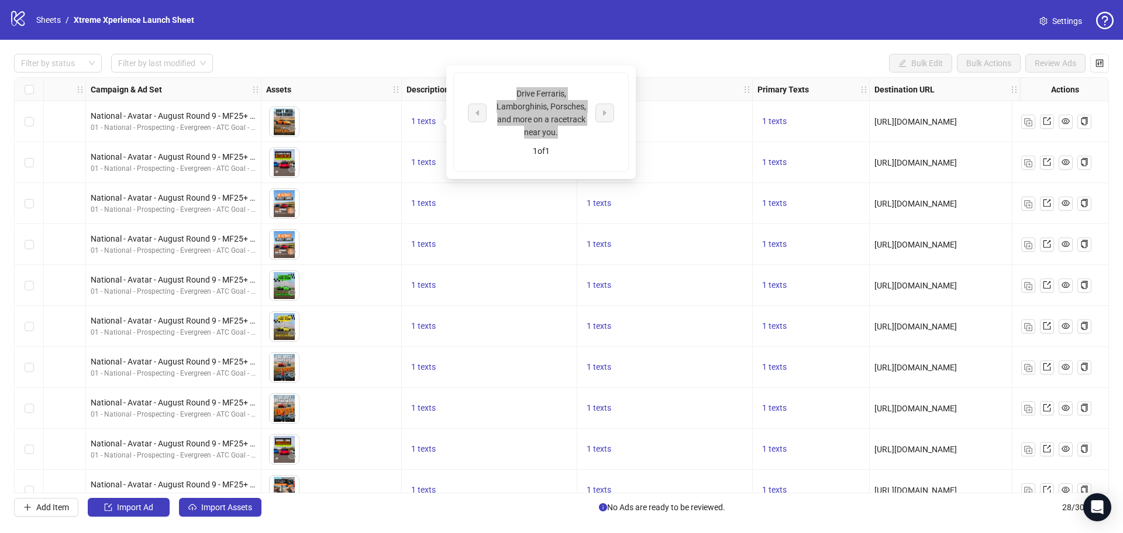
scroll to position [0, 292]
click at [778, 119] on span "1 texts" at bounding box center [773, 120] width 25 height 9
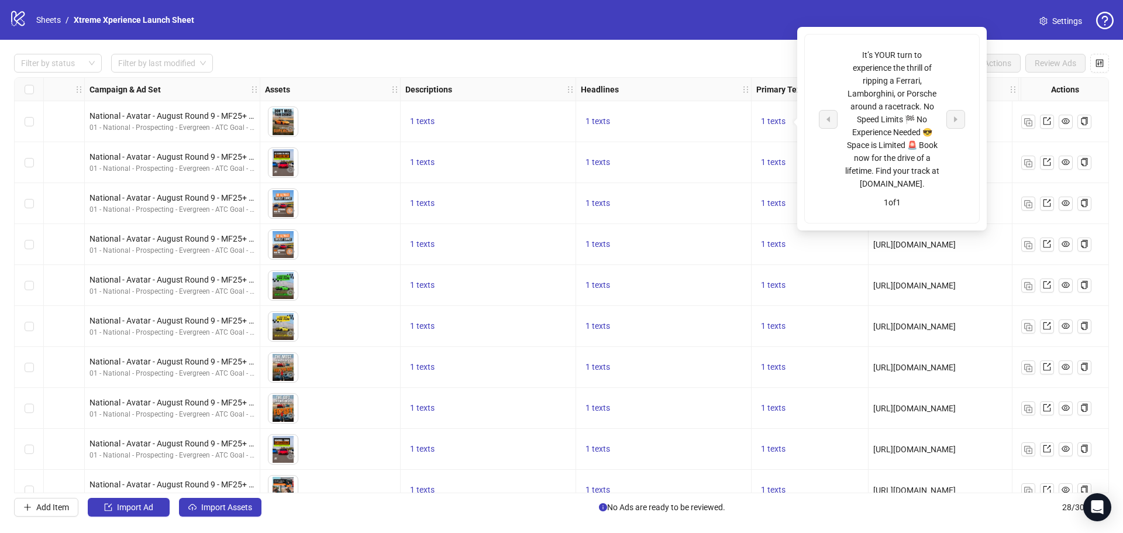
drag, startPoint x: 948, startPoint y: 172, endPoint x: 841, endPoint y: 56, distance: 157.3
click at [841, 56] on div "It’s YOUR turn to experience the thrill of ripping a Ferrari, Lamborghini, or P…" at bounding box center [892, 120] width 146 height 142
copy div "It’s YOUR turn to experience the thrill of ripping a Ferrari, Lamborghini, or P…"
click at [776, 27] on div "logo/logo-mobile Sheets / Xtreme Xperience Launch Sheet Settings" at bounding box center [561, 19] width 1104 height 21
